Goal: Find specific page/section: Find specific page/section

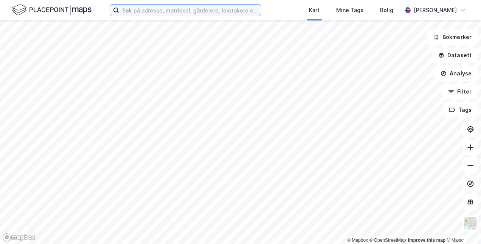
click at [124, 10] on input at bounding box center [190, 10] width 142 height 11
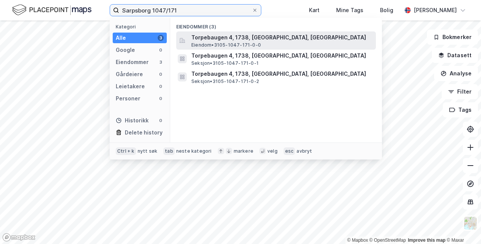
type input "Sarpsborg 1047/171"
click at [224, 40] on span "Torpebaugen 4, 1738, [GEOGRAPHIC_DATA], [GEOGRAPHIC_DATA]" at bounding box center [283, 37] width 182 height 9
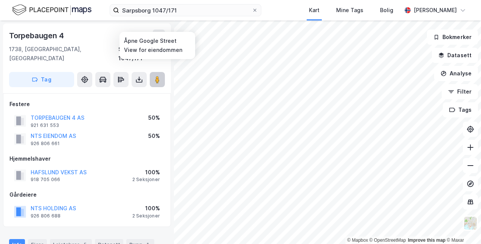
click at [156, 76] on image at bounding box center [157, 80] width 5 height 8
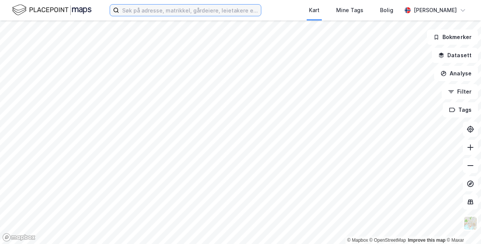
click at [135, 12] on input at bounding box center [190, 10] width 142 height 11
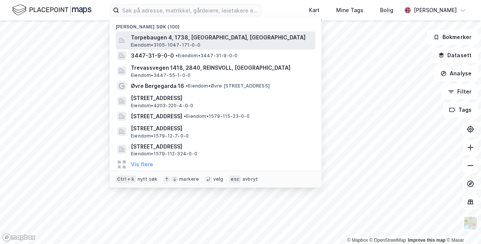
click at [162, 39] on span "Torpebaugen 4, 1738, [GEOGRAPHIC_DATA], [GEOGRAPHIC_DATA]" at bounding box center [222, 37] width 182 height 9
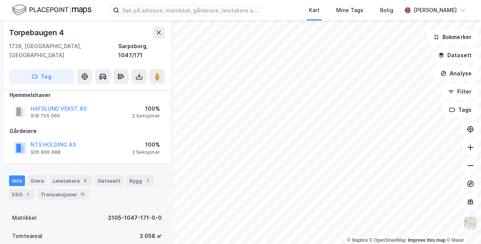
scroll to position [64, 0]
